Goal: Transaction & Acquisition: Purchase product/service

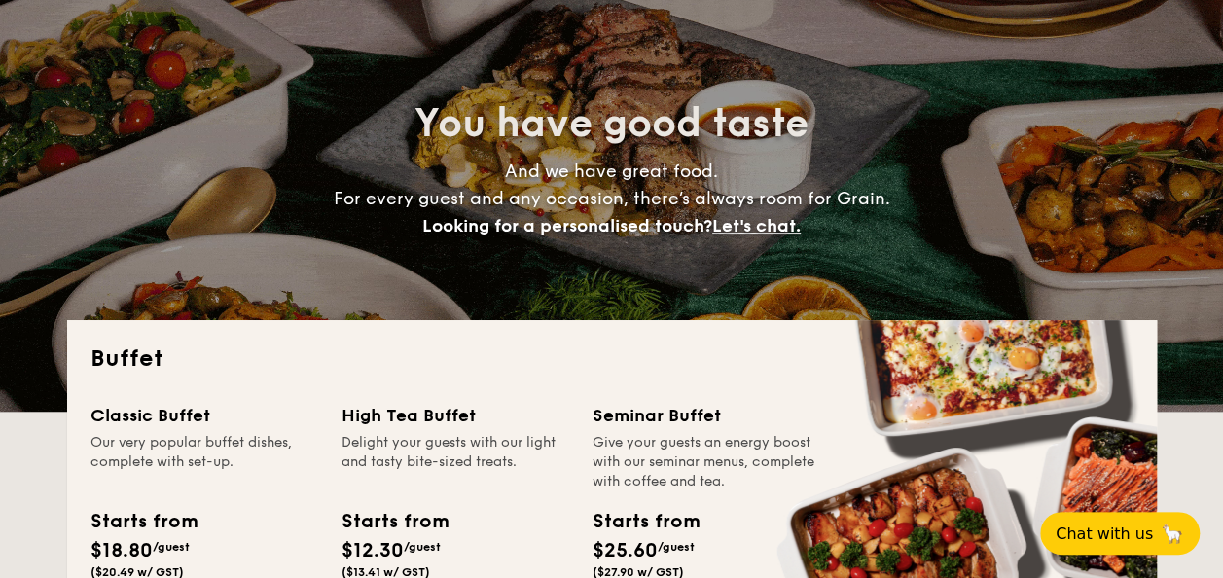
scroll to position [398, 0]
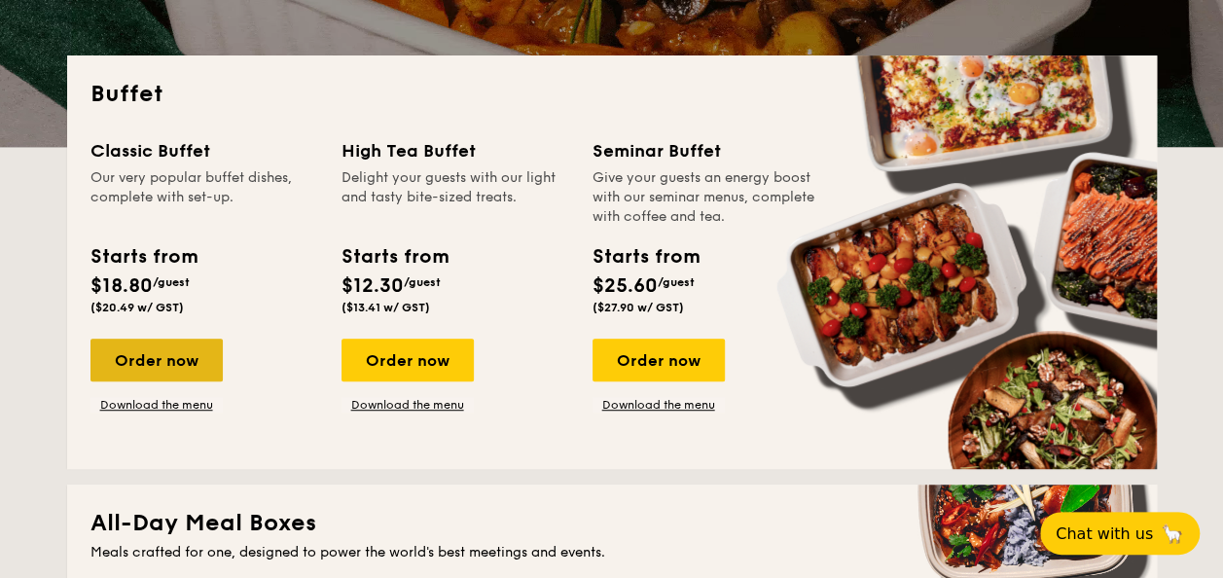
click at [195, 344] on div "Order now" at bounding box center [156, 360] width 132 height 43
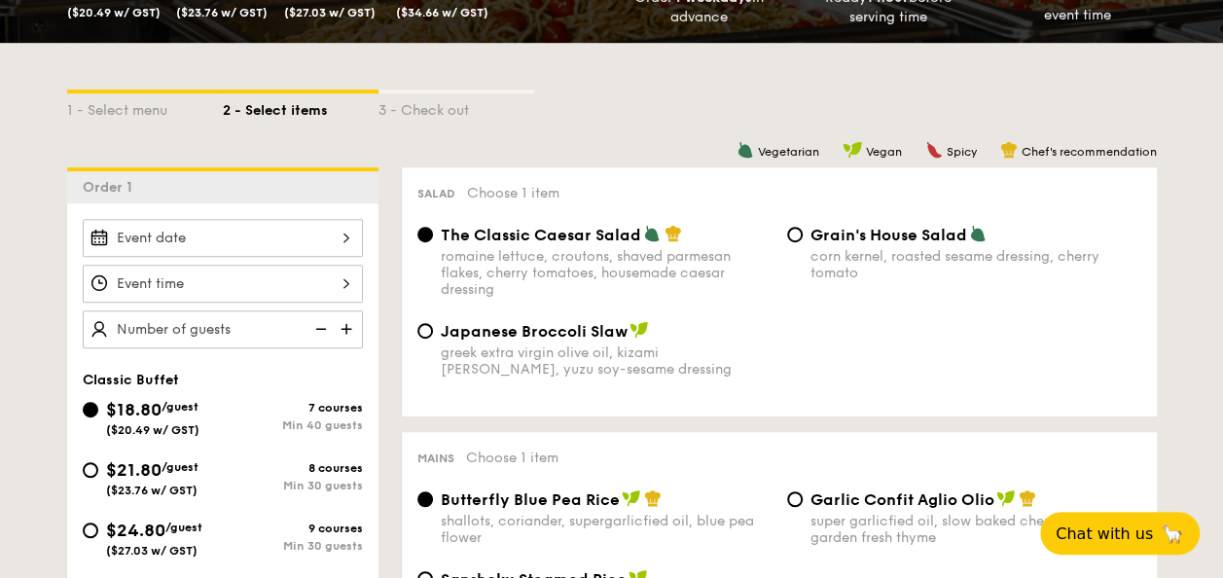
scroll to position [382, 0]
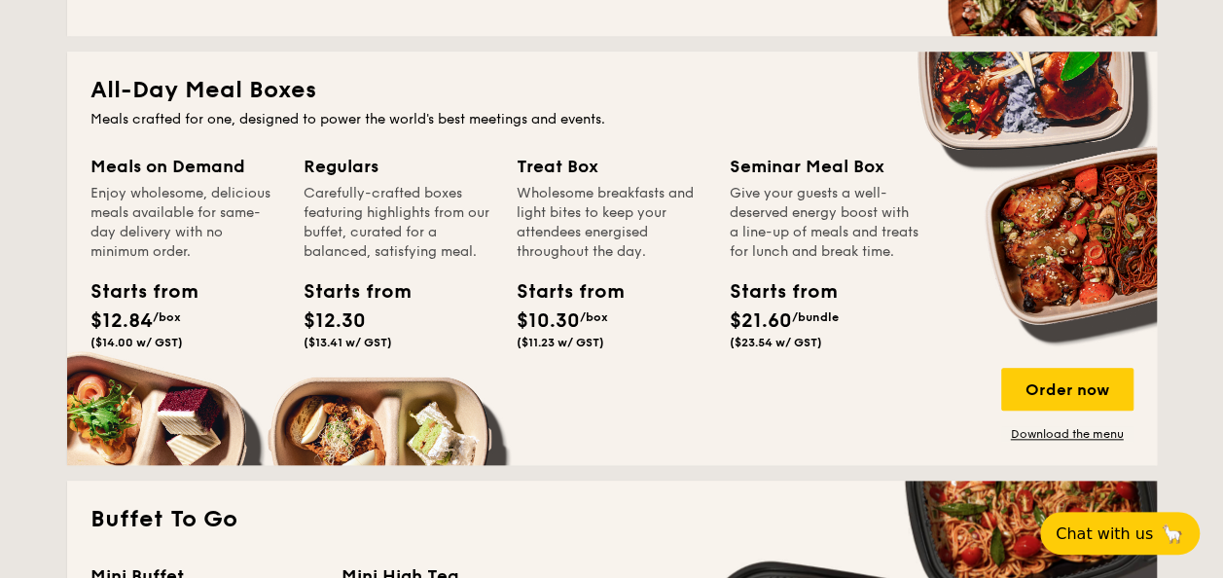
scroll to position [830, 0]
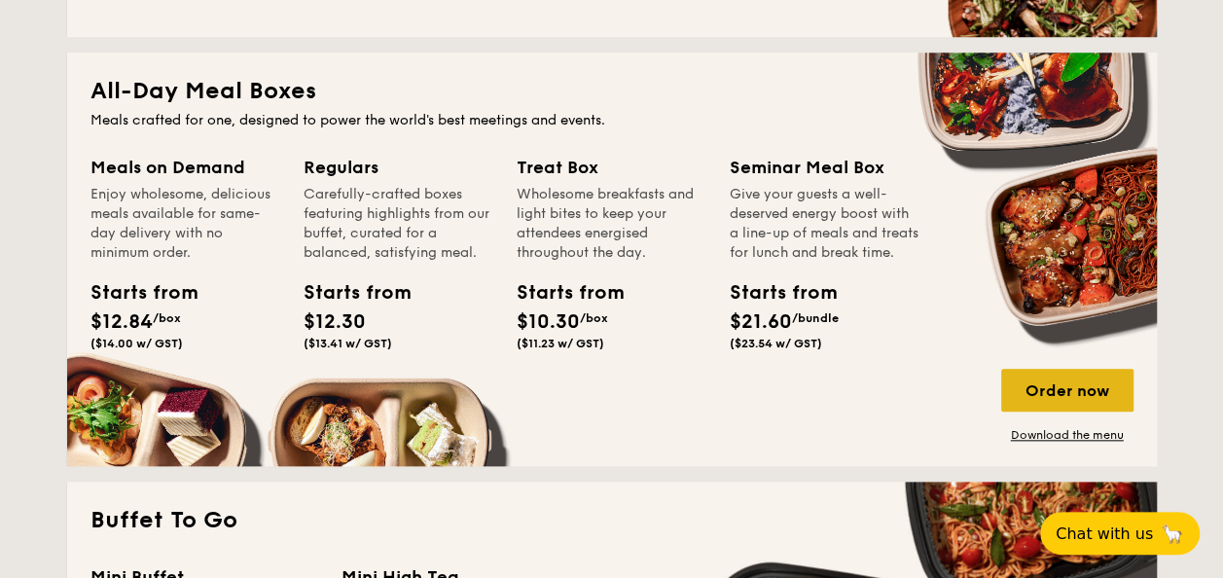
click at [1083, 374] on div "Order now" at bounding box center [1067, 390] width 132 height 43
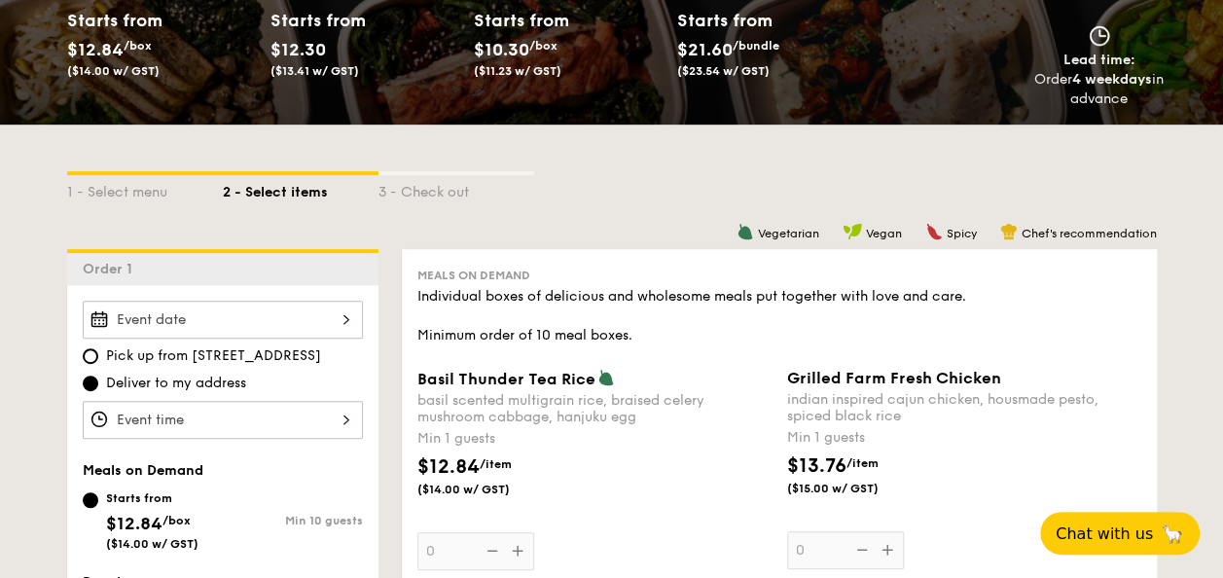
scroll to position [299, 0]
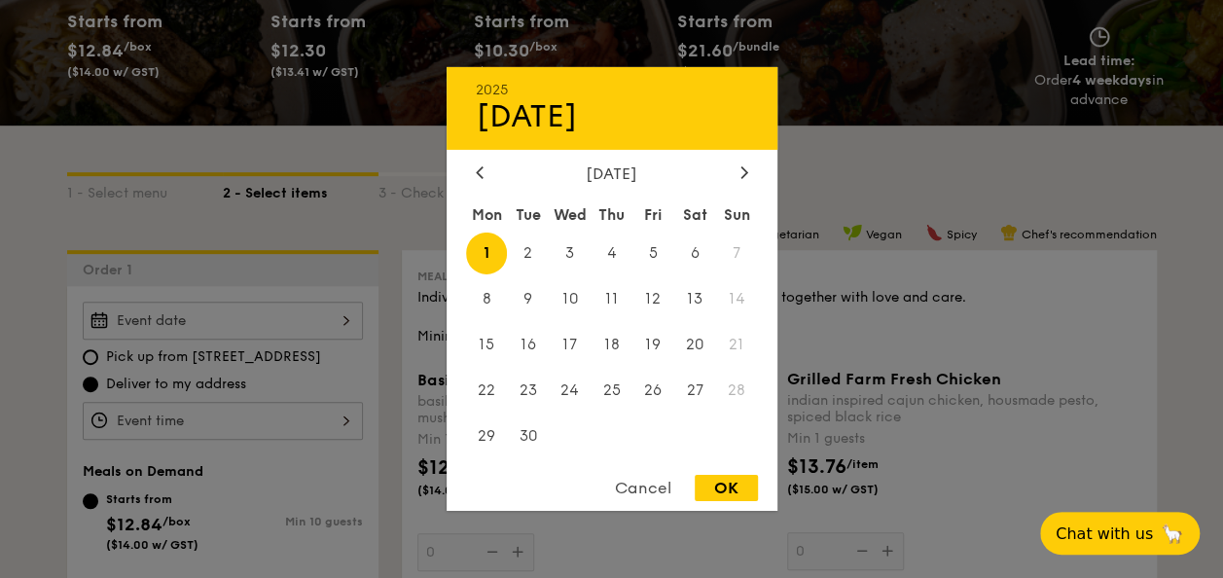
click at [221, 332] on div "2025 Sep [DATE] Tue Wed Thu Fri Sat Sun 1 2 3 4 5 6 7 8 9 10 11 12 13 14 15 16 …" at bounding box center [223, 321] width 280 height 38
click at [751, 171] on div at bounding box center [745, 173] width 18 height 18
click at [483, 165] on icon at bounding box center [480, 171] width 8 height 13
click at [649, 428] on span "31" at bounding box center [654, 436] width 42 height 42
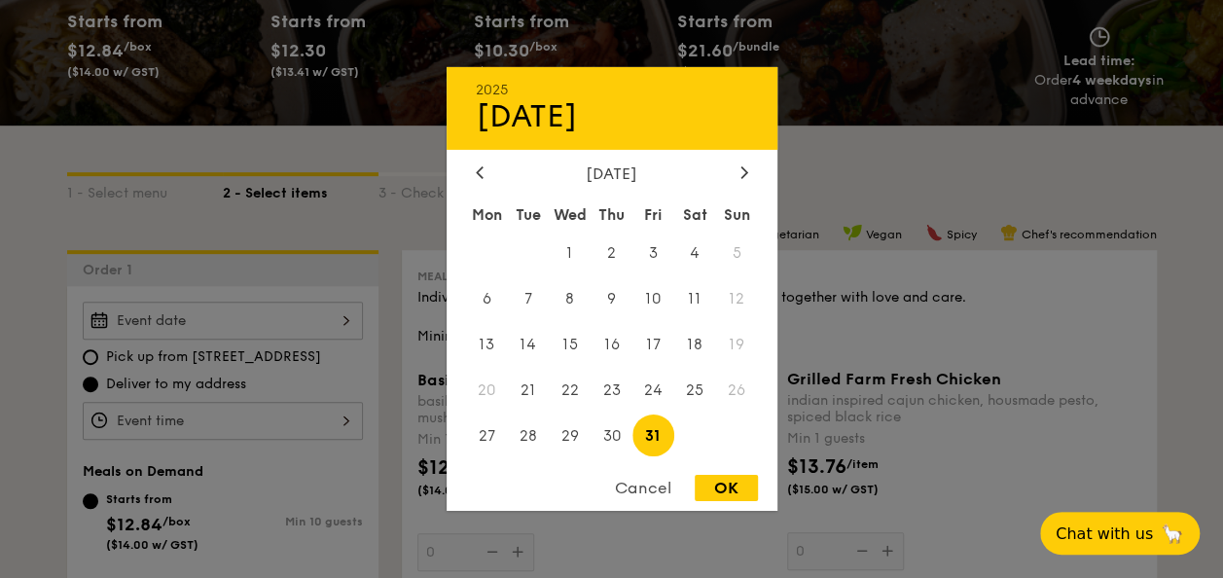
click at [708, 474] on div "2025 Oct [DATE] Tue Wed Thu Fri Sat Sun 1 2 3 4 5 6 7 8 9 10 11 12 13 14 15 16 …" at bounding box center [612, 289] width 331 height 444
click at [710, 489] on div "OK" at bounding box center [726, 488] width 63 height 26
type input "[DATE]"
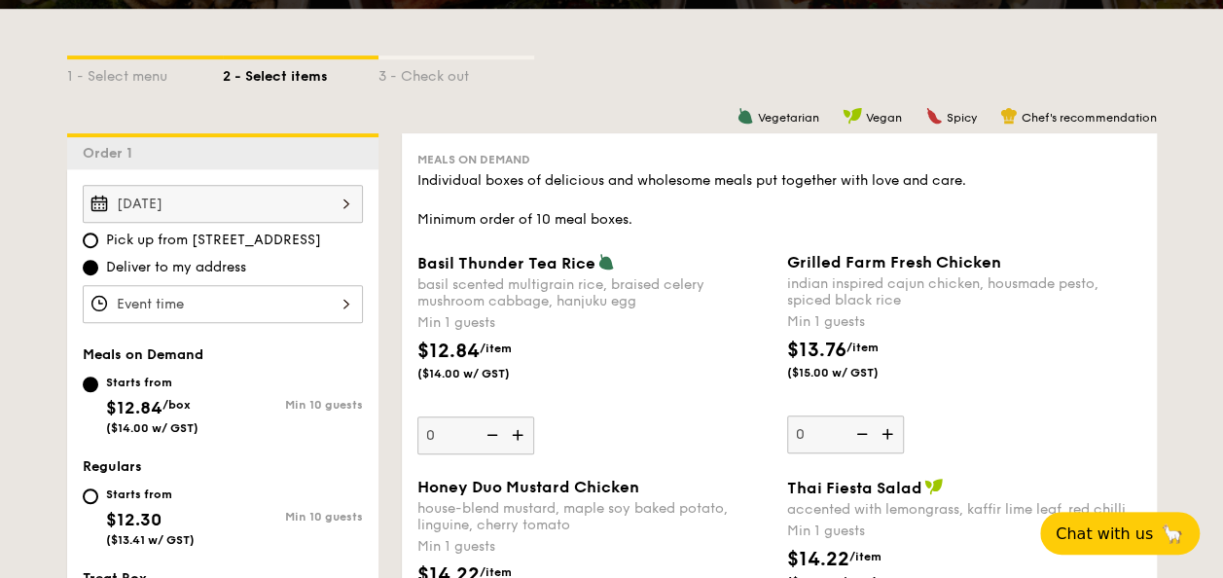
scroll to position [421, 0]
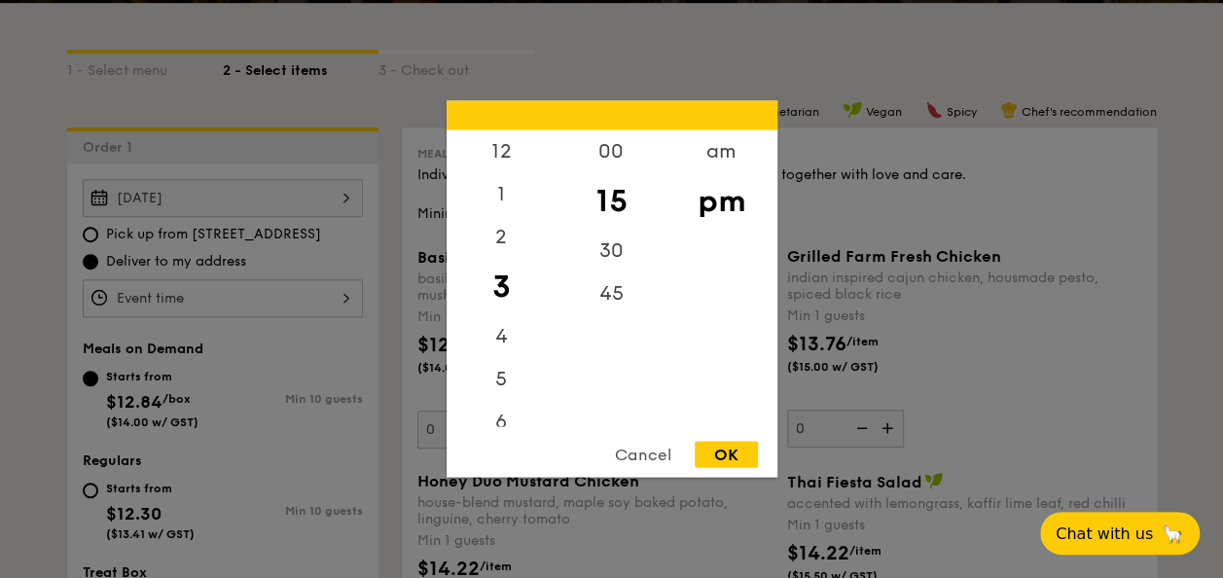
click at [241, 282] on div "12 1 2 3 4 5 6 7 8 9 10 11 00 15 30 45 am pm Cancel OK" at bounding box center [223, 298] width 280 height 38
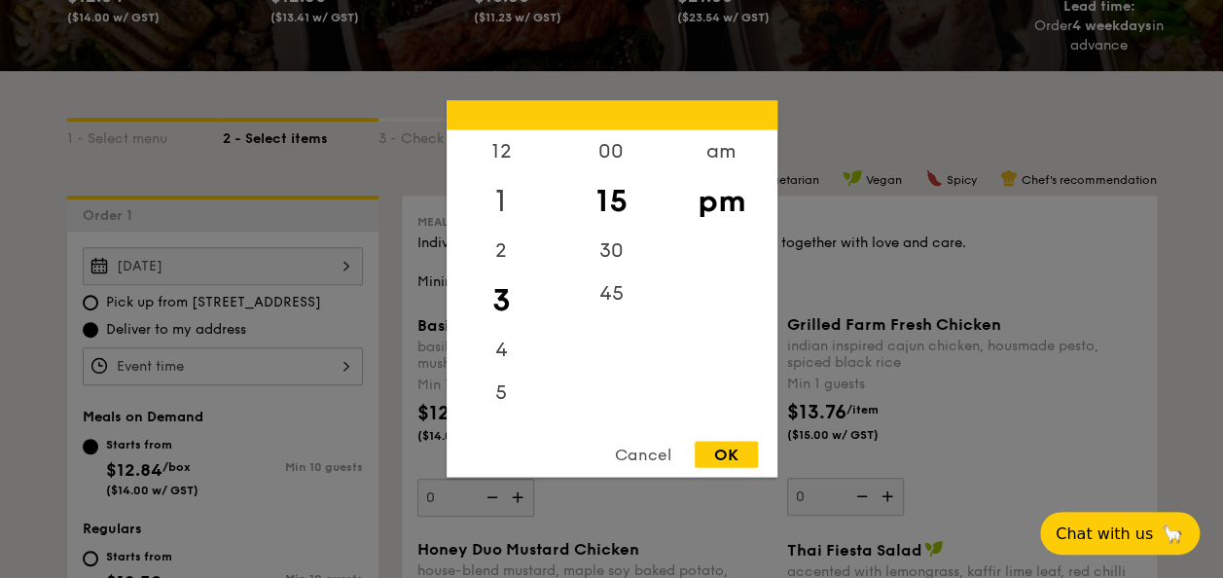
scroll to position [350, 0]
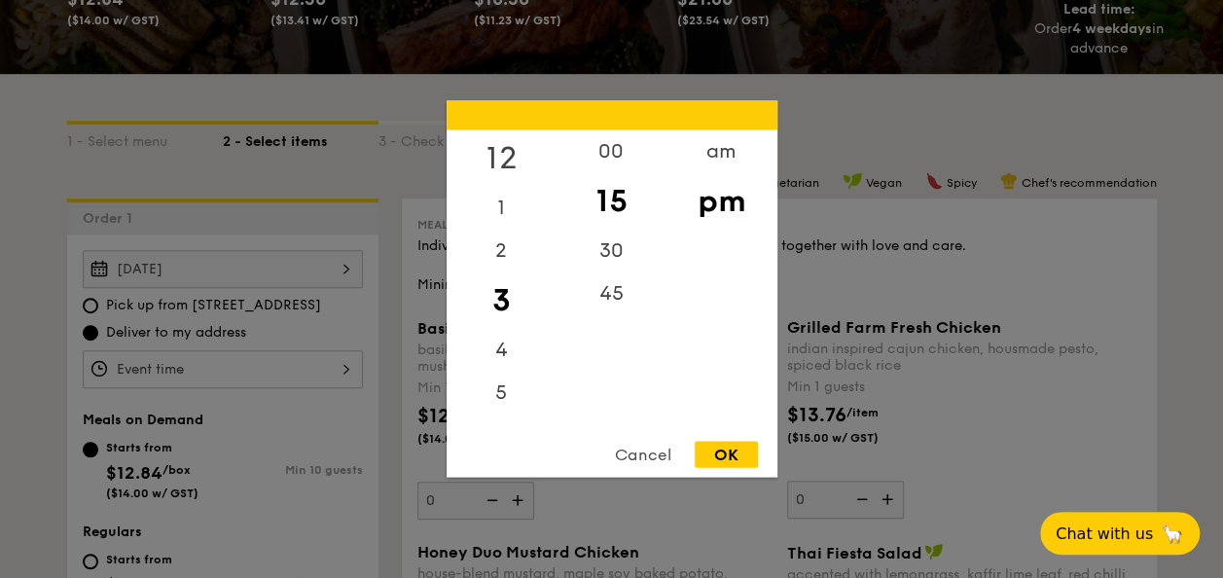
click at [534, 156] on div "12" at bounding box center [502, 158] width 110 height 56
drag, startPoint x: 500, startPoint y: 167, endPoint x: 504, endPoint y: 251, distance: 83.8
click at [504, 251] on div "12 1 2 3 4 5 6 7 8 9 10 11" at bounding box center [502, 278] width 110 height 297
drag, startPoint x: 504, startPoint y: 251, endPoint x: 494, endPoint y: 161, distance: 91.0
click at [494, 161] on div "12" at bounding box center [502, 158] width 110 height 56
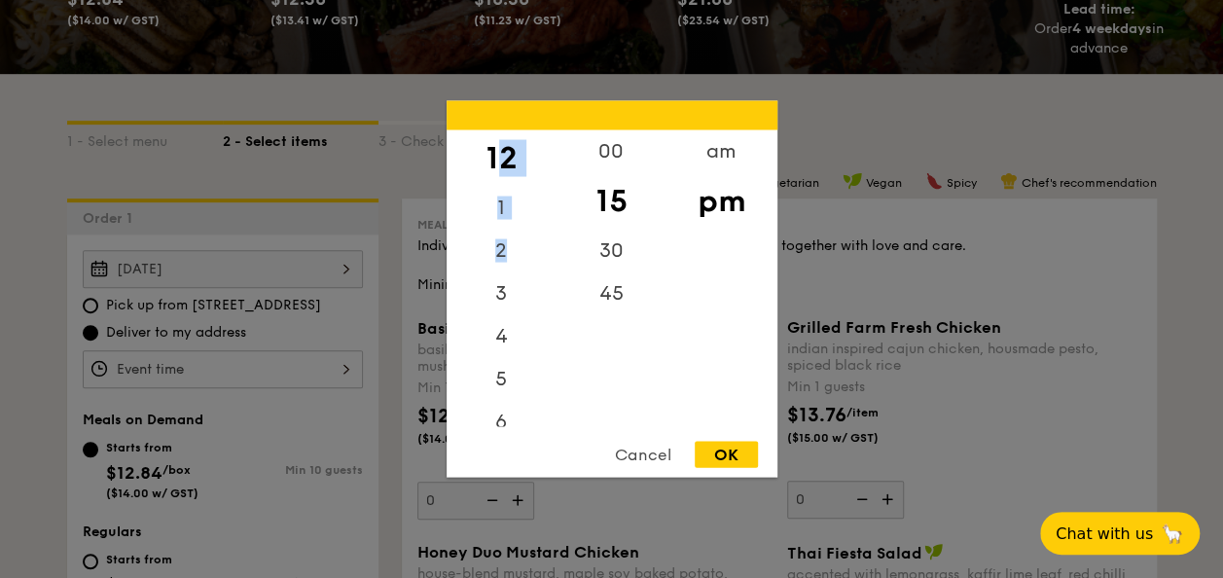
click at [500, 162] on div "12" at bounding box center [502, 158] width 110 height 56
click at [601, 201] on div "15" at bounding box center [612, 201] width 110 height 56
click at [727, 434] on div "12 1 2 3 4 5 6 7 8 9 10 11 00 15 30 45 am pm Cancel OK" at bounding box center [612, 289] width 331 height 377
click at [729, 452] on div "OK" at bounding box center [726, 455] width 63 height 26
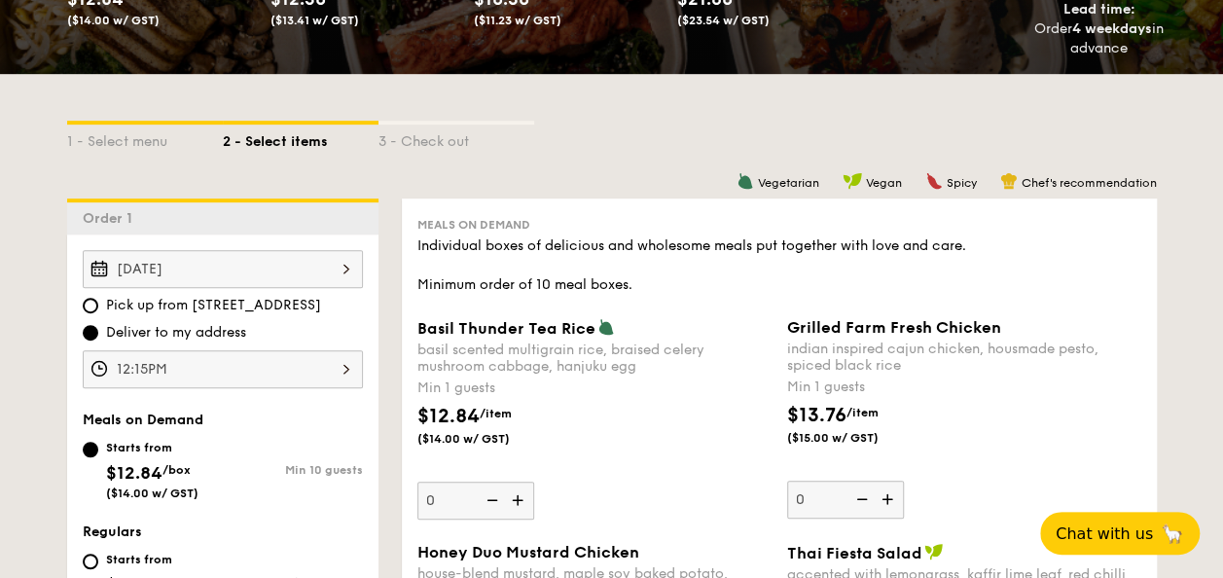
click at [302, 363] on div "12:15PM" at bounding box center [223, 369] width 280 height 38
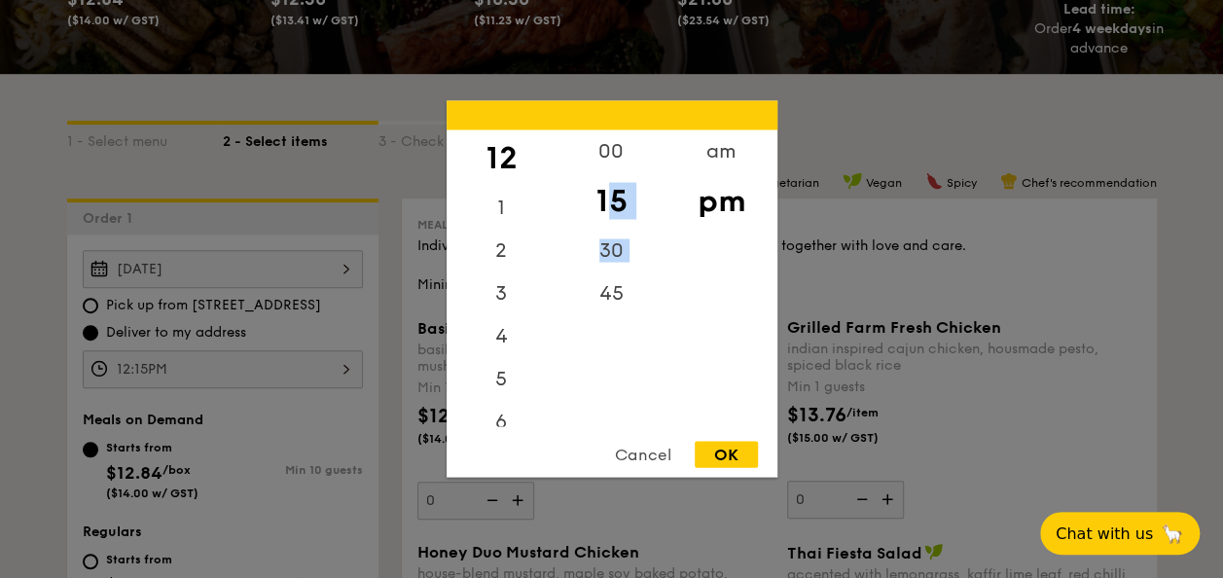
drag, startPoint x: 610, startPoint y: 227, endPoint x: 597, endPoint y: 365, distance: 138.9
click at [597, 365] on div "00 15 30 45" at bounding box center [612, 278] width 110 height 297
drag, startPoint x: 597, startPoint y: 365, endPoint x: 610, endPoint y: 144, distance: 221.3
click at [610, 144] on div "00" at bounding box center [612, 158] width 110 height 56
click at [607, 148] on div "00" at bounding box center [612, 158] width 110 height 56
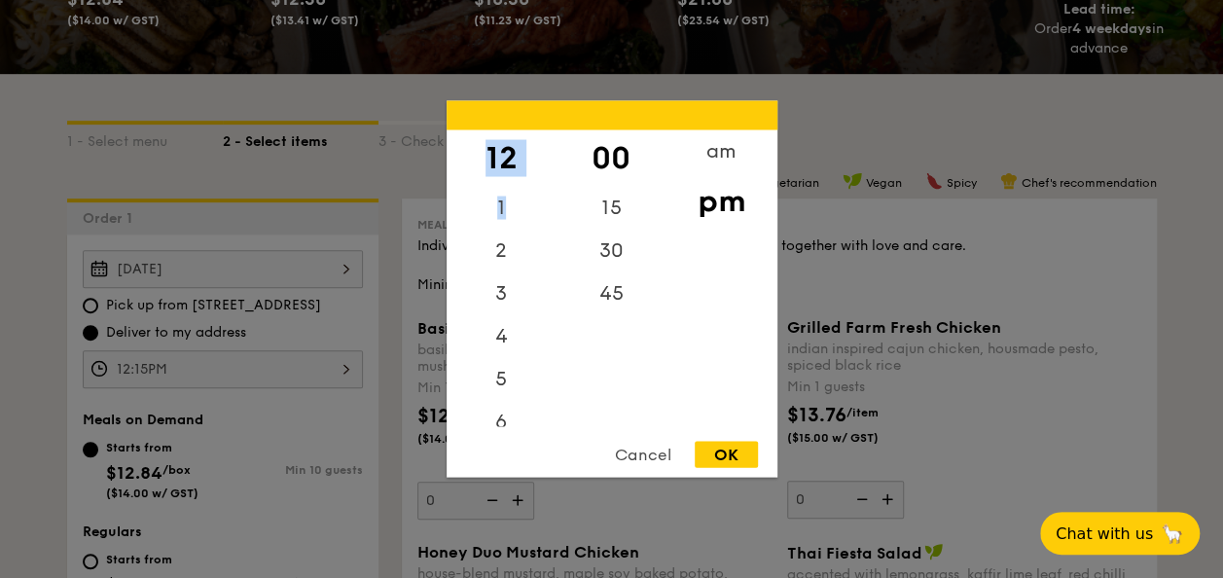
drag, startPoint x: 500, startPoint y: 214, endPoint x: 516, endPoint y: 107, distance: 108.2
click at [516, 107] on div "12 1 2 3 4 5 6 7 8 9 10 11 00 15 30 45 am pm Cancel OK" at bounding box center [612, 289] width 331 height 377
drag, startPoint x: 516, startPoint y: 107, endPoint x: 494, endPoint y: 187, distance: 82.6
click at [494, 187] on div "12 1 2 3 4 5 6 7 8 9 10 11" at bounding box center [502, 278] width 110 height 297
click at [507, 275] on div "2" at bounding box center [502, 258] width 110 height 56
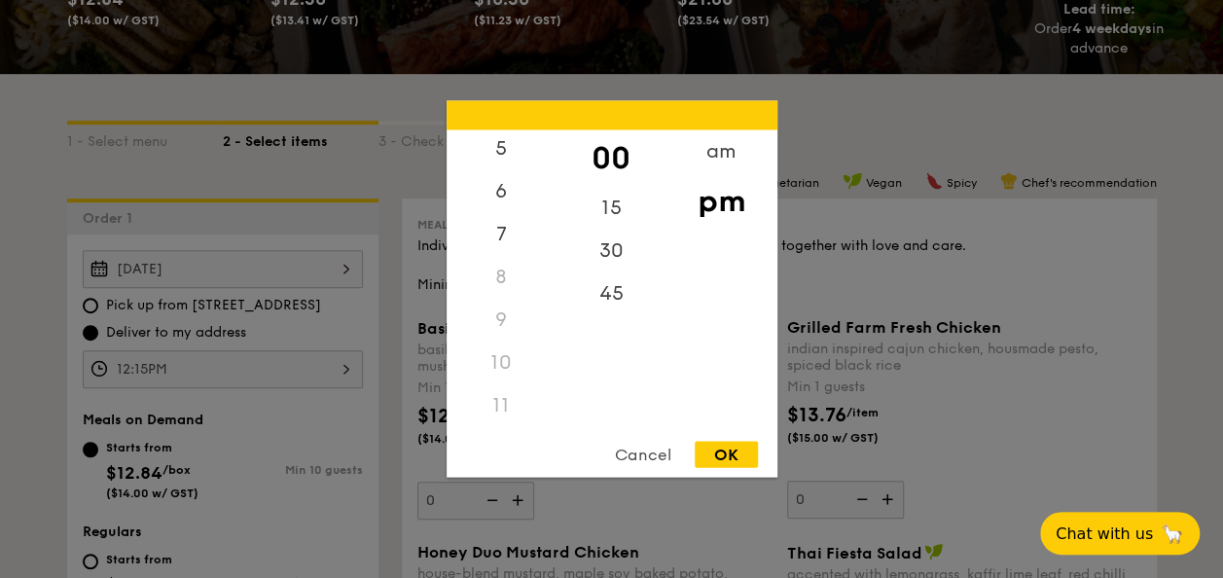
scroll to position [230, 0]
click at [503, 409] on div "11" at bounding box center [502, 406] width 110 height 43
click at [492, 385] on div "11" at bounding box center [502, 406] width 110 height 43
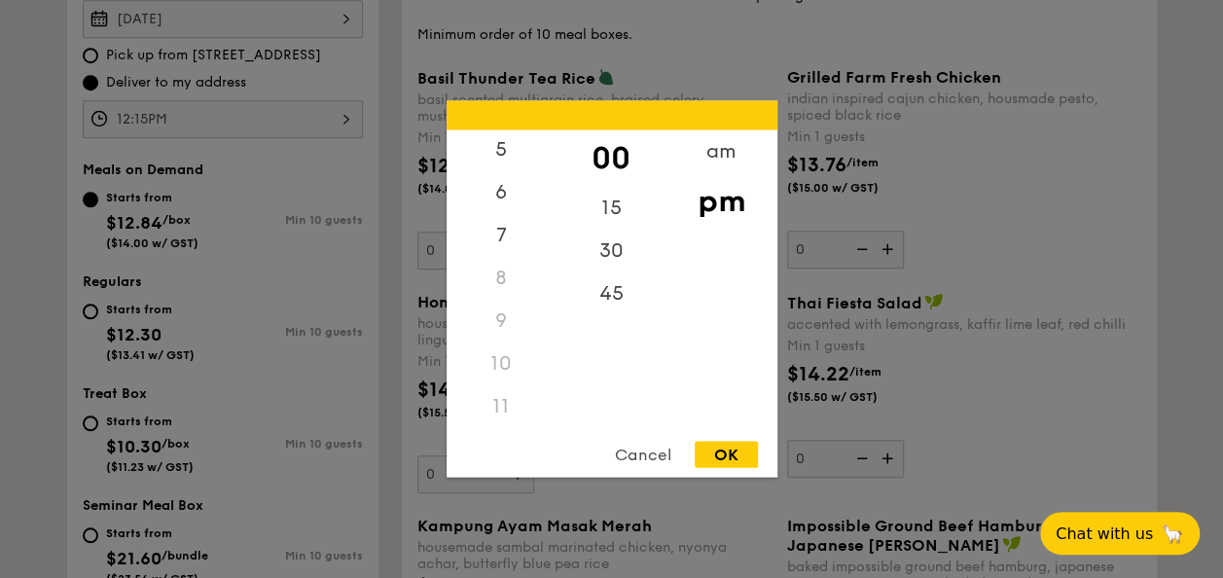
scroll to position [627, 0]
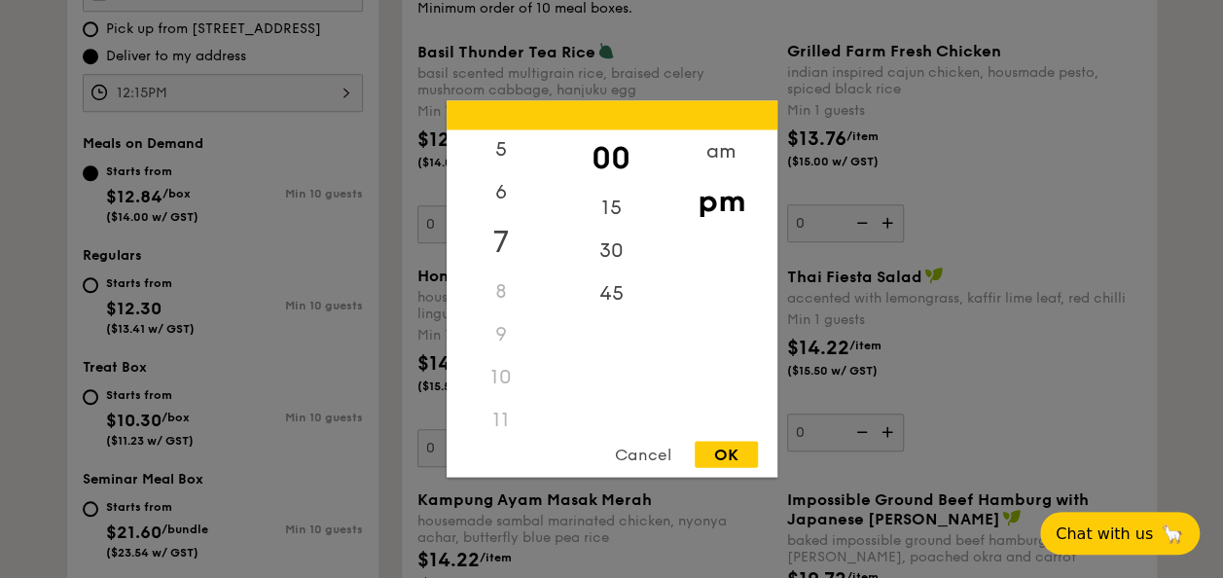
click at [508, 247] on div "7" at bounding box center [502, 242] width 110 height 56
click at [699, 167] on div "am" at bounding box center [722, 158] width 110 height 56
click at [505, 402] on div "11" at bounding box center [502, 413] width 110 height 56
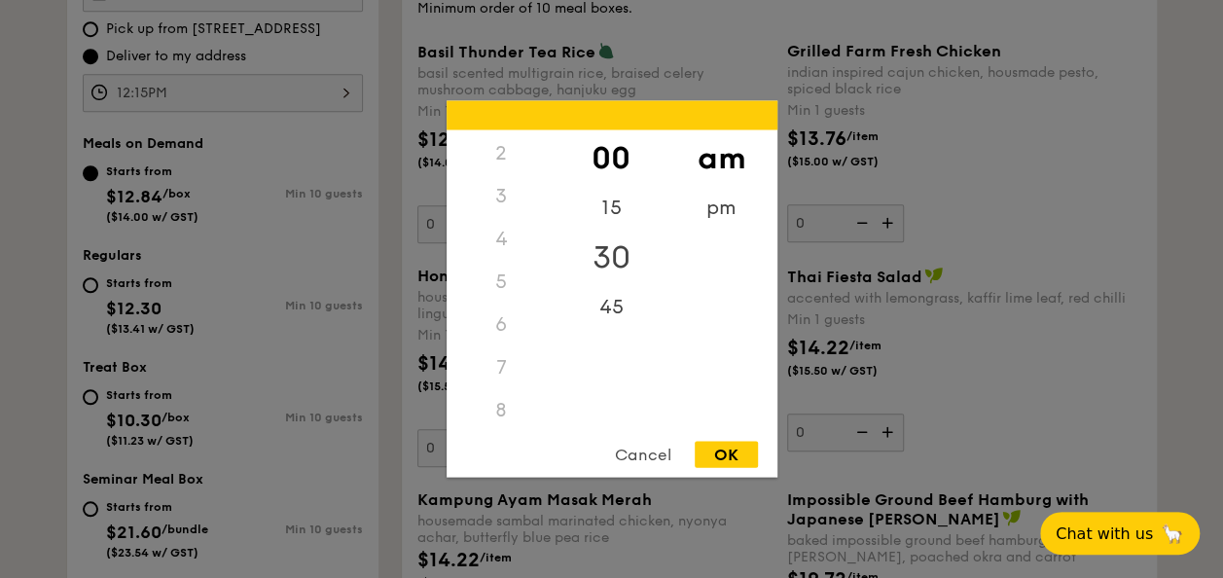
click at [603, 251] on div "30" at bounding box center [612, 258] width 110 height 56
click at [607, 278] on div "45" at bounding box center [612, 300] width 110 height 56
click at [725, 450] on div "OK" at bounding box center [726, 455] width 63 height 26
type input "11:45AM"
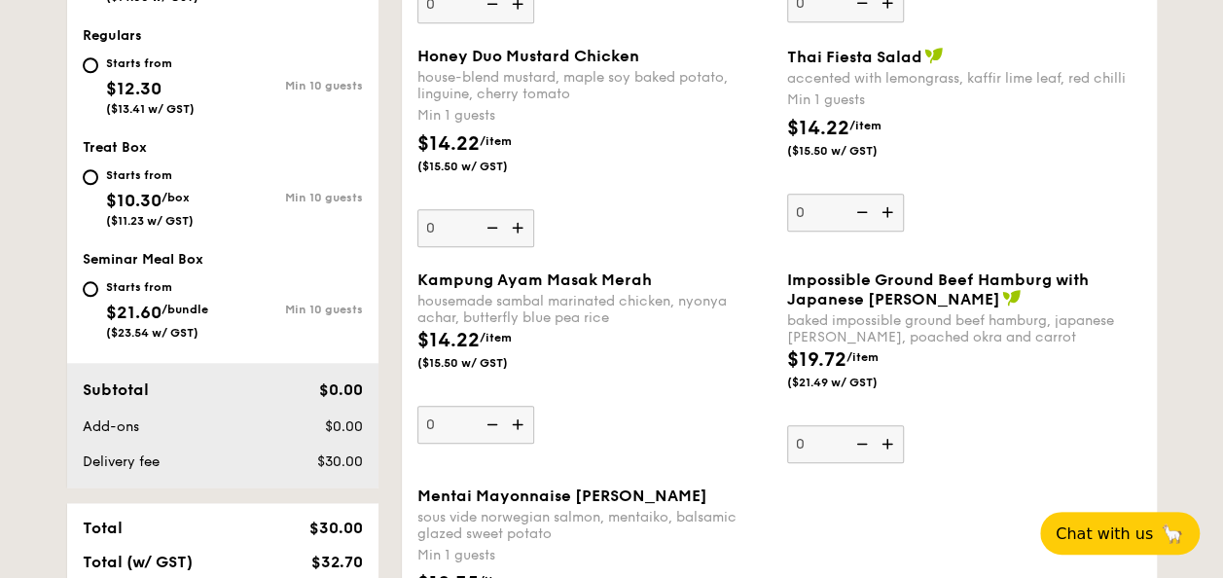
scroll to position [851, 0]
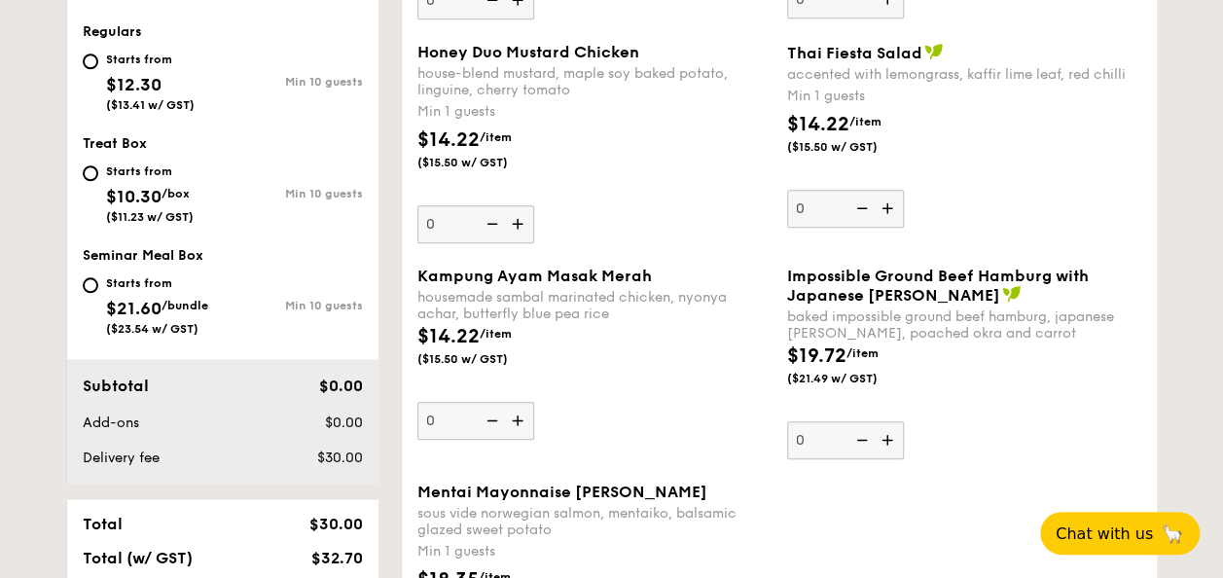
click at [138, 312] on span "$21.60" at bounding box center [133, 308] width 55 height 21
click at [98, 293] on input "Starts from $21.60 /bundle ($23.54 w/ GST) Min 10 guests" at bounding box center [91, 285] width 16 height 16
radio input "true"
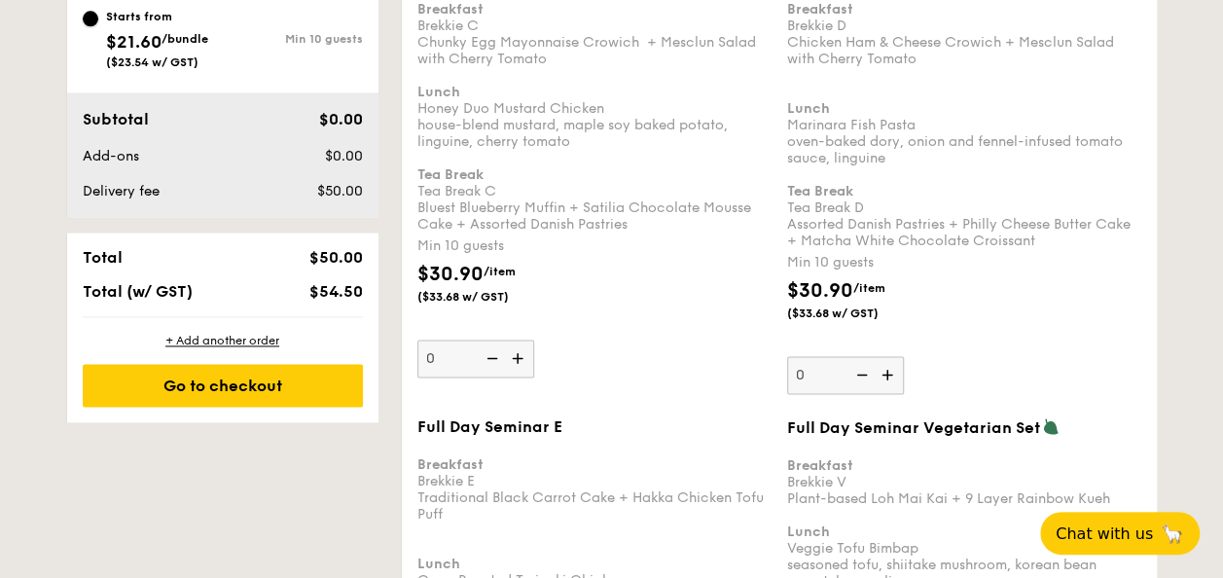
scroll to position [1259, 0]
